Goal: Navigation & Orientation: Find specific page/section

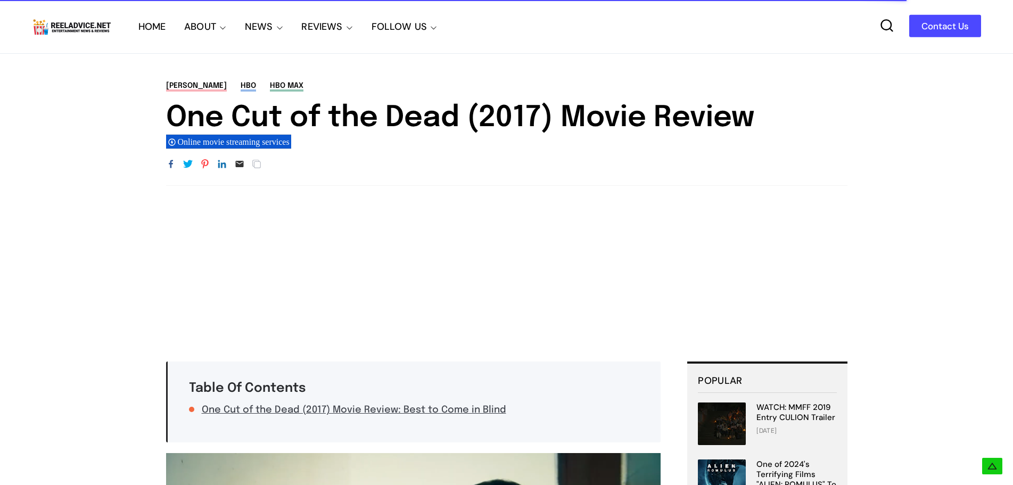
scroll to position [1421, 0]
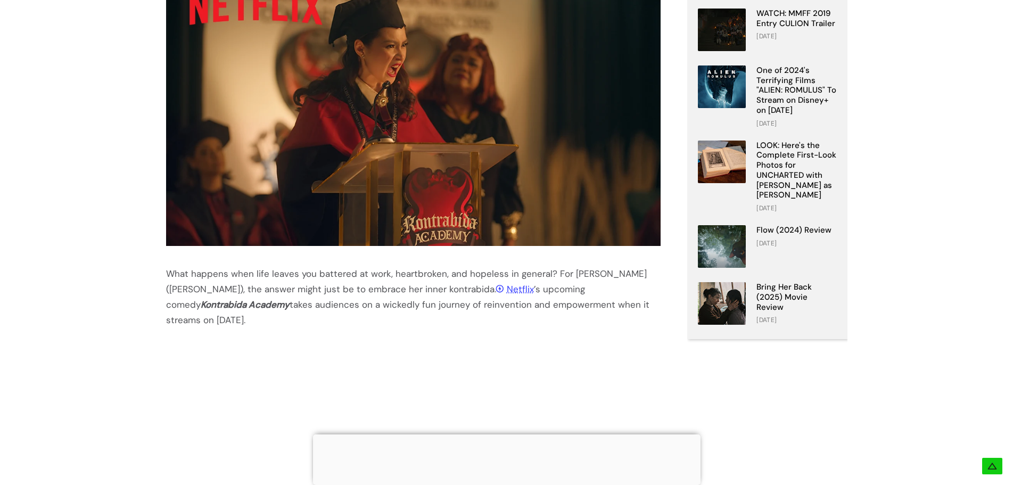
scroll to position [319, 0]
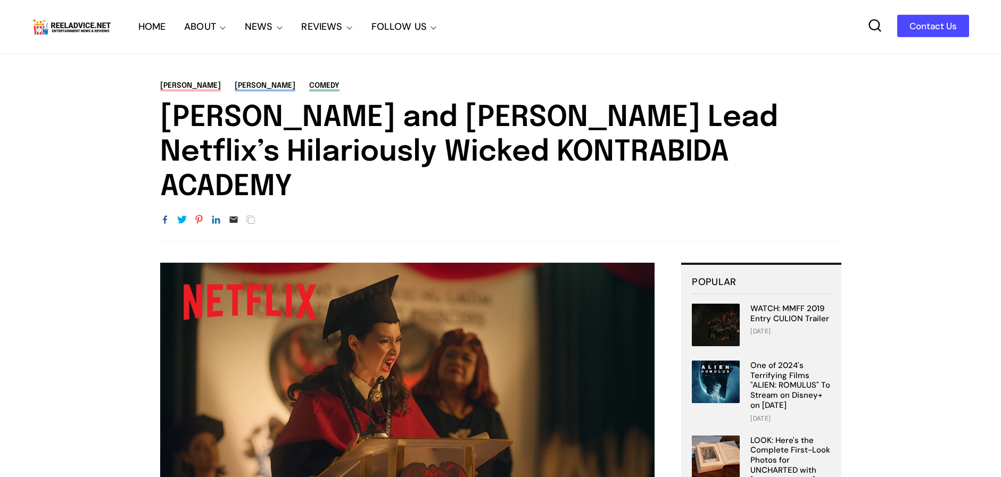
click at [154, 17] on link "HOME" at bounding box center [152, 26] width 28 height 53
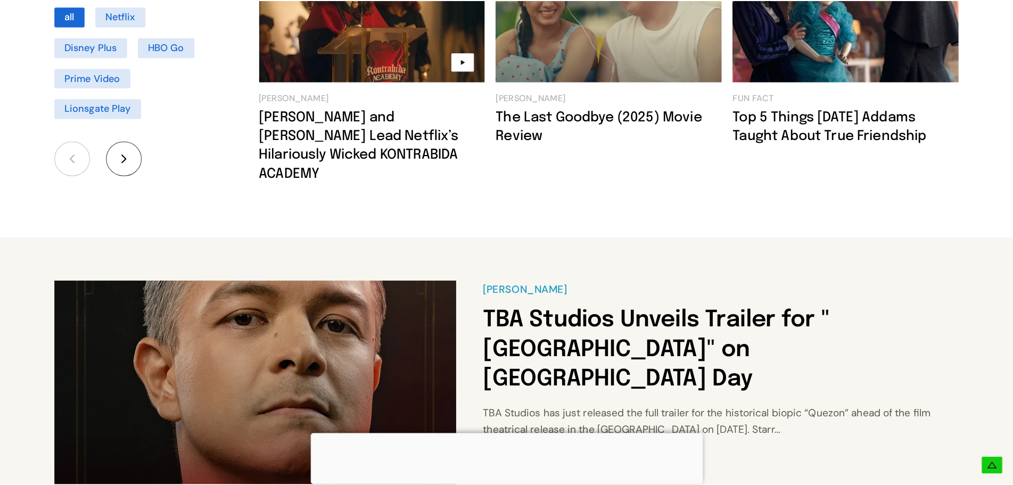
scroll to position [905, 0]
